Goal: Task Accomplishment & Management: Manage account settings

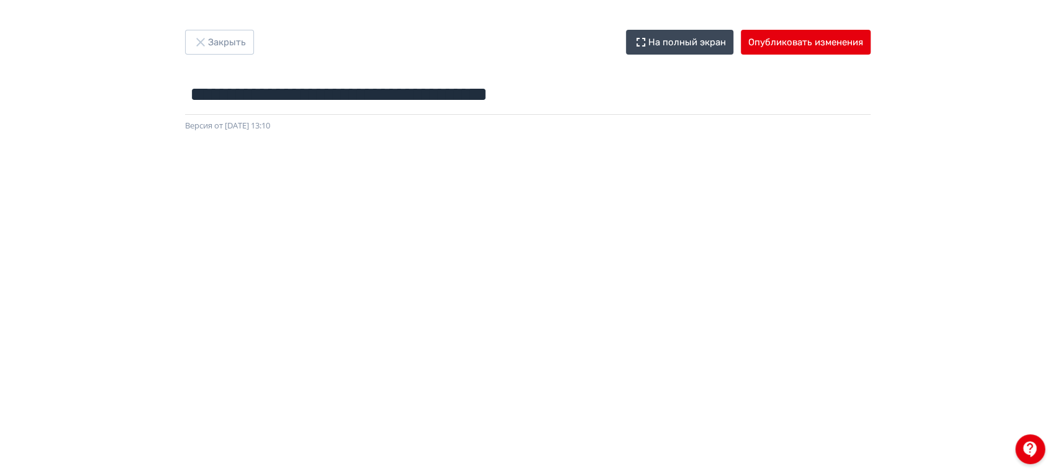
click at [239, 156] on div at bounding box center [527, 411] width 1055 height 559
click at [209, 48] on button "Закрыть" at bounding box center [219, 42] width 69 height 25
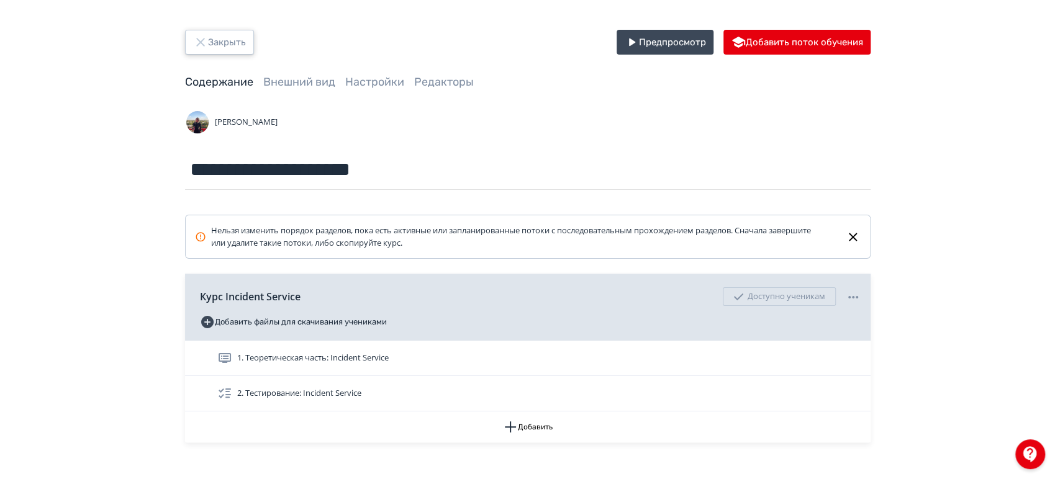
click at [209, 48] on button "Закрыть" at bounding box center [219, 42] width 69 height 25
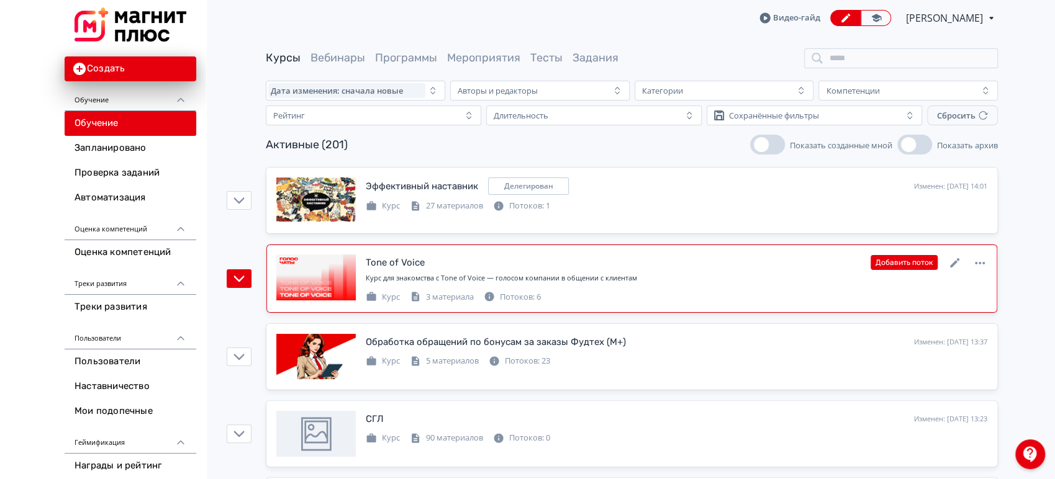
click at [624, 275] on div "Курс для знакомства с Tone of Voice — голосом компании в общении с клиентам" at bounding box center [677, 278] width 622 height 11
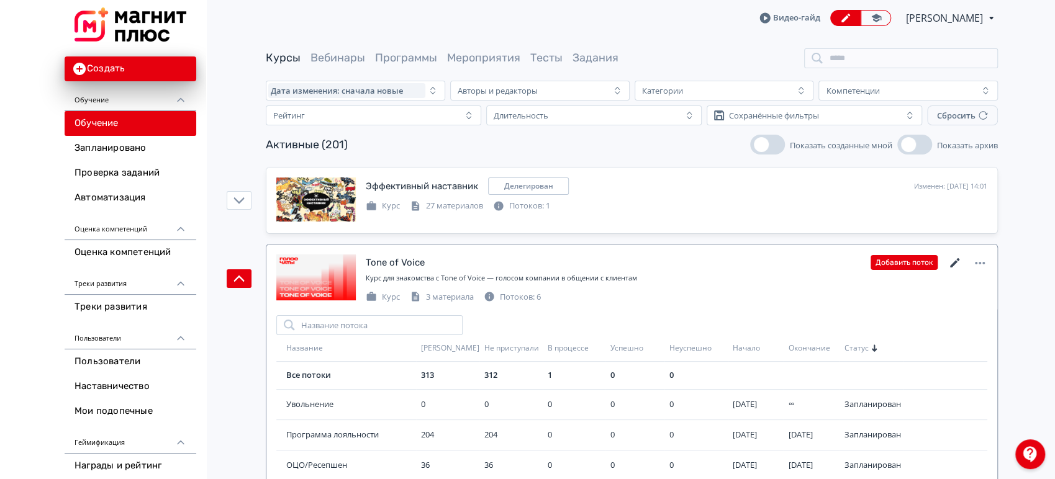
click at [950, 265] on icon at bounding box center [954, 262] width 9 height 9
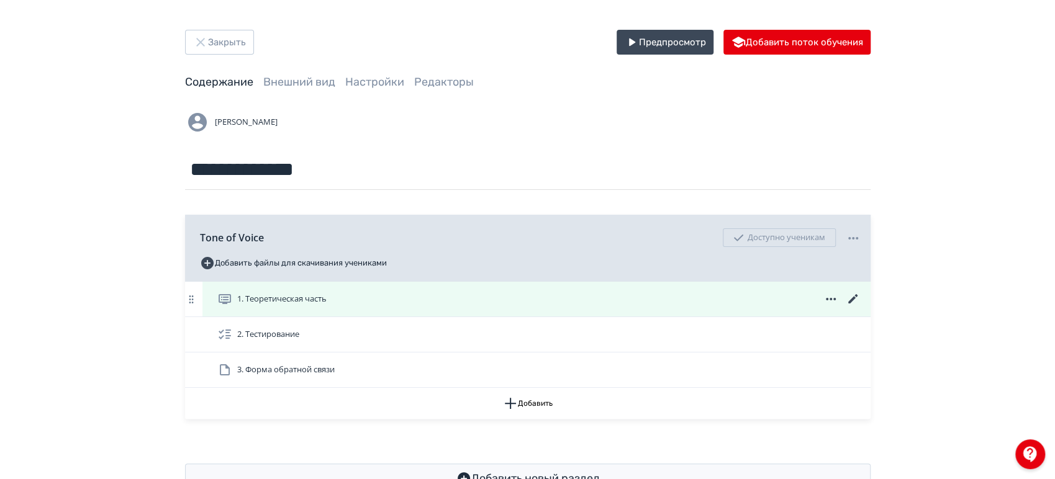
click at [365, 312] on div "1. Теоретическая часть" at bounding box center [536, 299] width 668 height 35
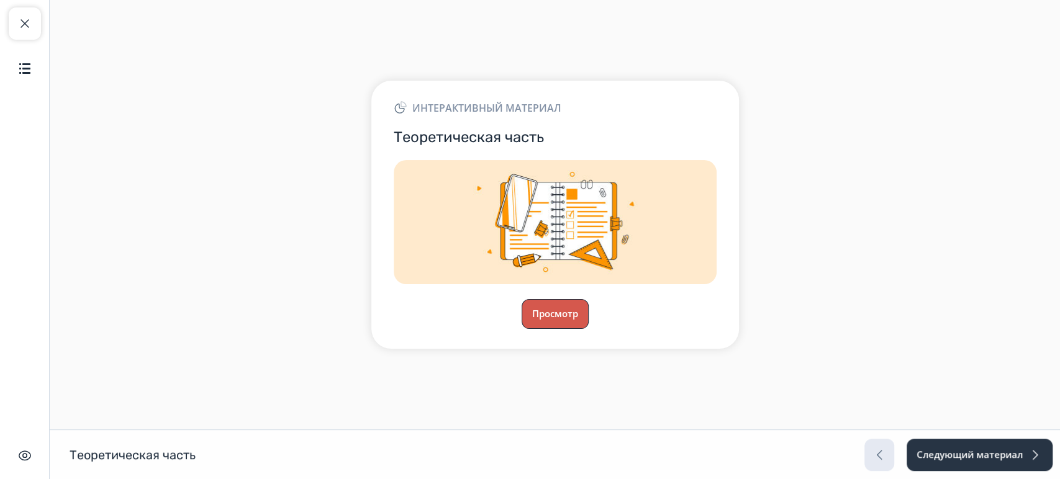
click at [568, 322] on button "Просмотр" at bounding box center [555, 314] width 67 height 30
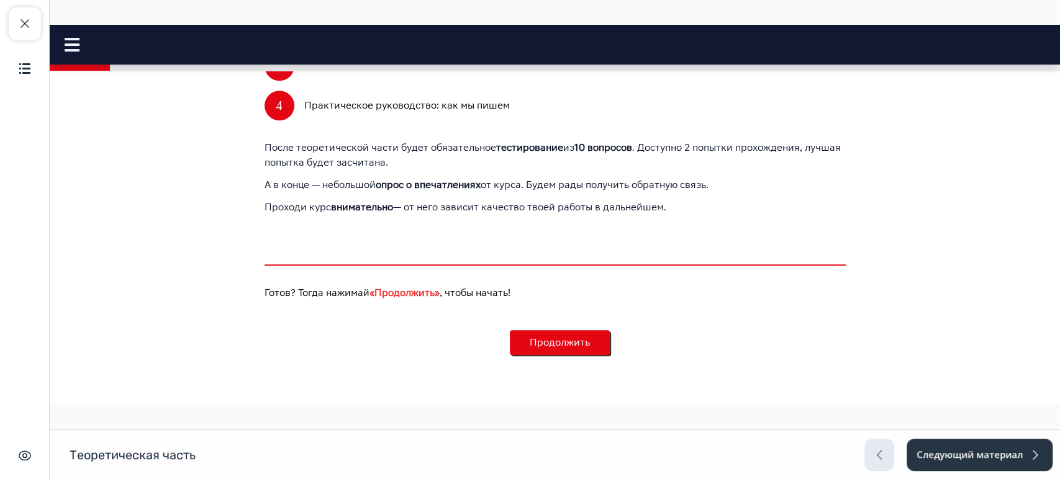
scroll to position [706, 0]
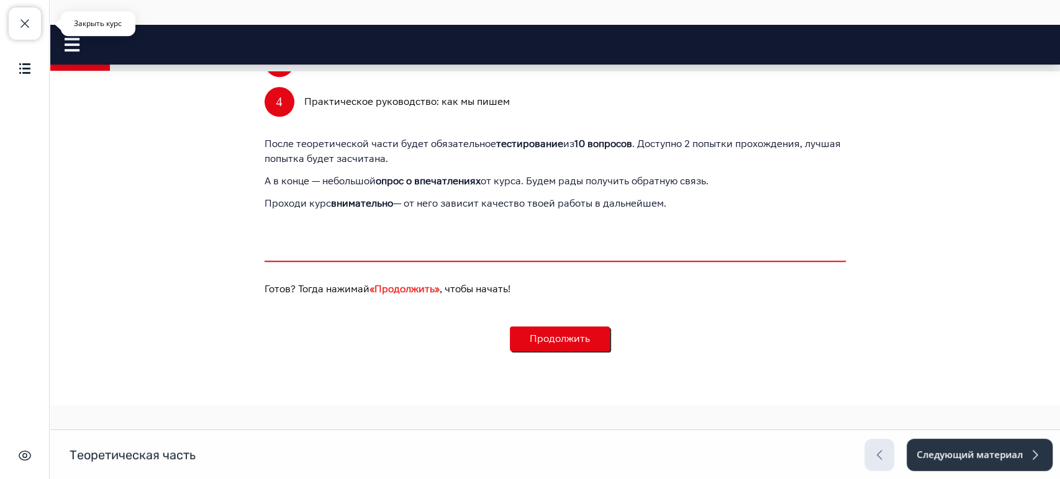
click at [35, 20] on button "Закрыть курс" at bounding box center [25, 23] width 32 height 32
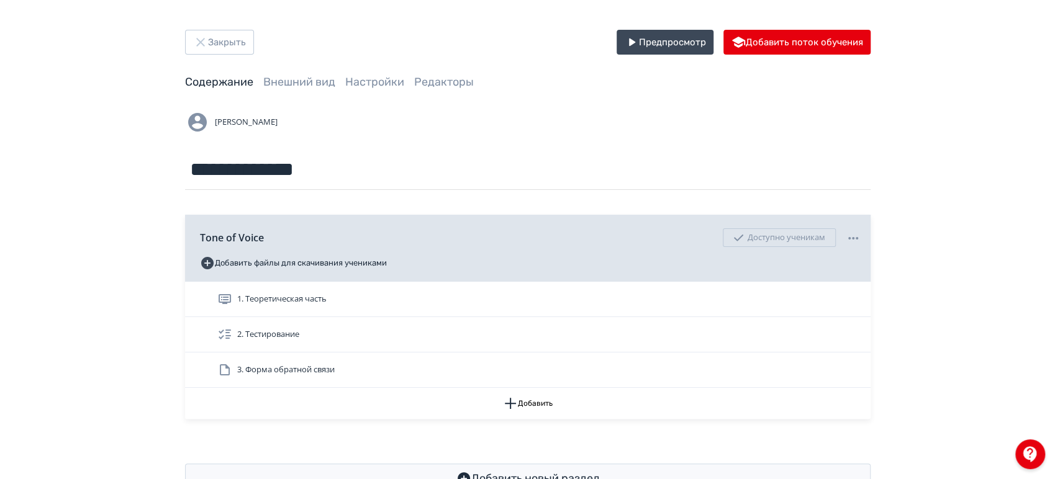
click at [229, 26] on div "**********" at bounding box center [527, 262] width 1055 height 524
click at [219, 44] on button "Закрыть" at bounding box center [219, 42] width 69 height 25
